Goal: Information Seeking & Learning: Learn about a topic

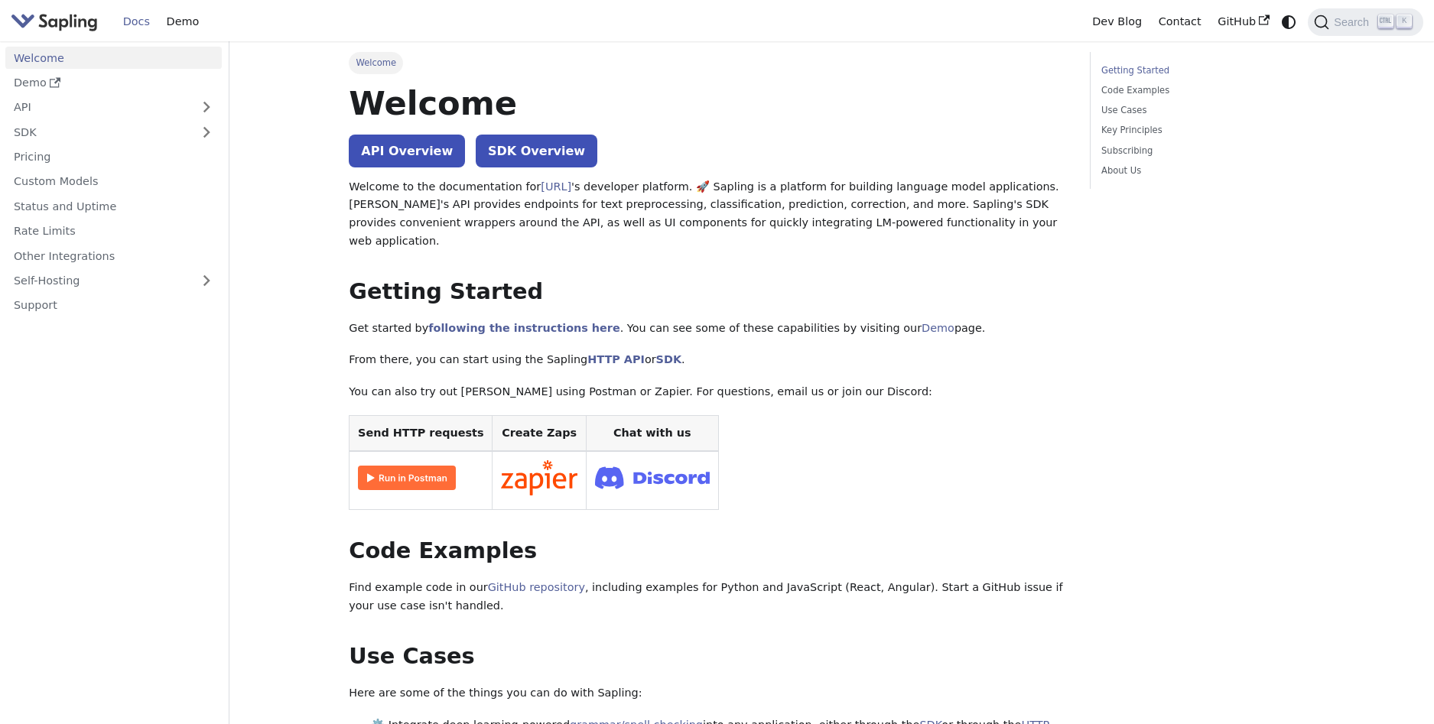
click at [64, 24] on img "Main" at bounding box center [54, 22] width 87 height 22
click at [32, 88] on link "Demo" at bounding box center [113, 83] width 216 height 22
